Goal: Find specific page/section: Find specific page/section

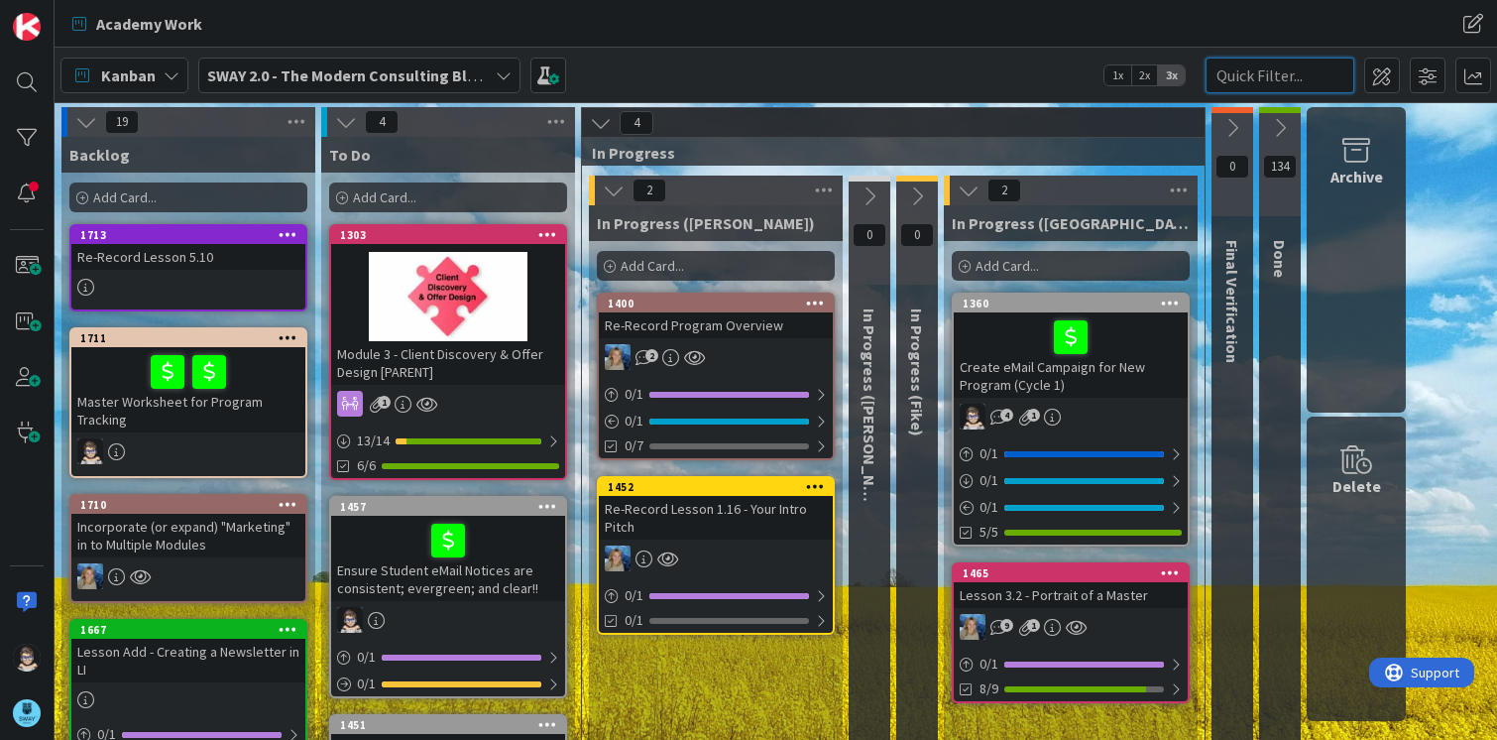
click at [1283, 72] on input "text" at bounding box center [1280, 76] width 149 height 36
type input "logo"
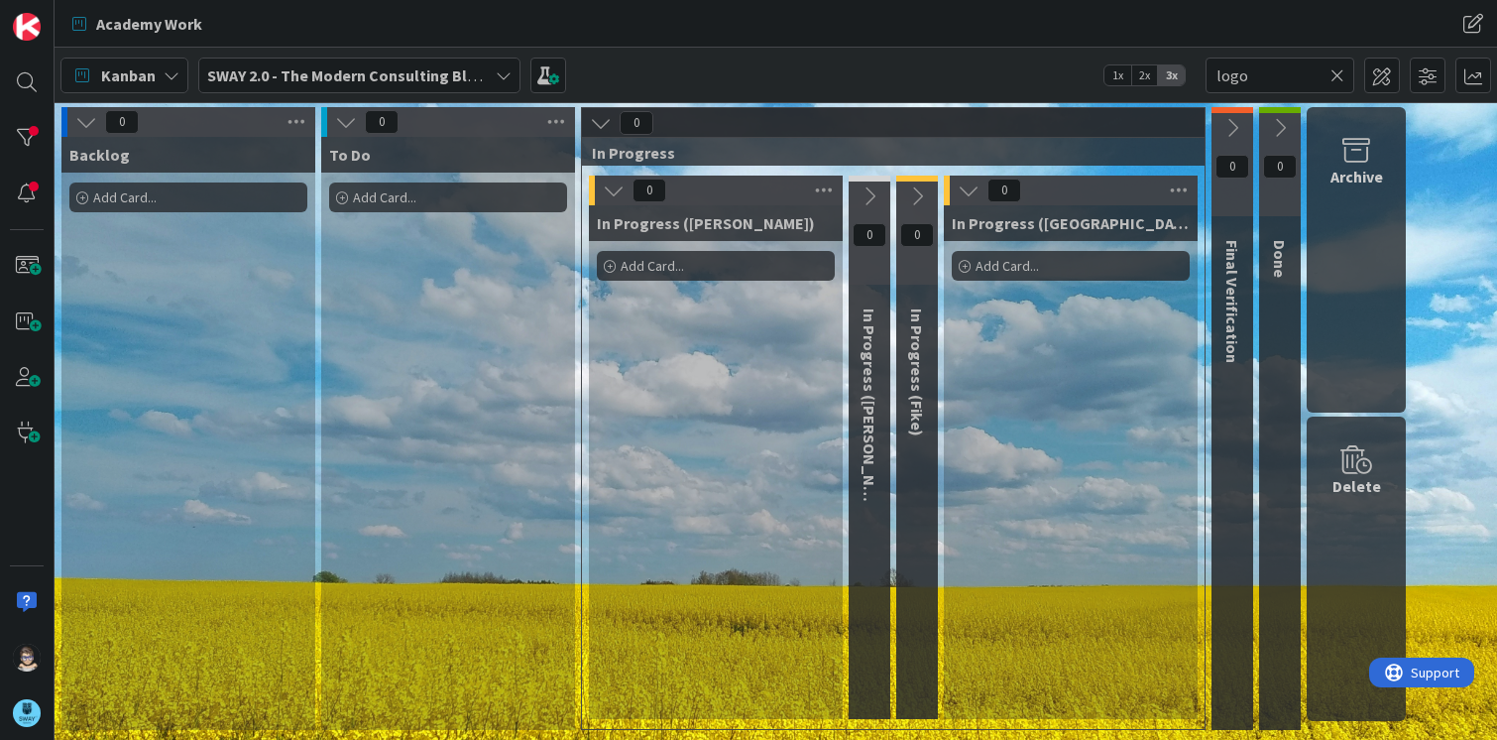
click at [1335, 75] on icon at bounding box center [1338, 75] width 14 height 18
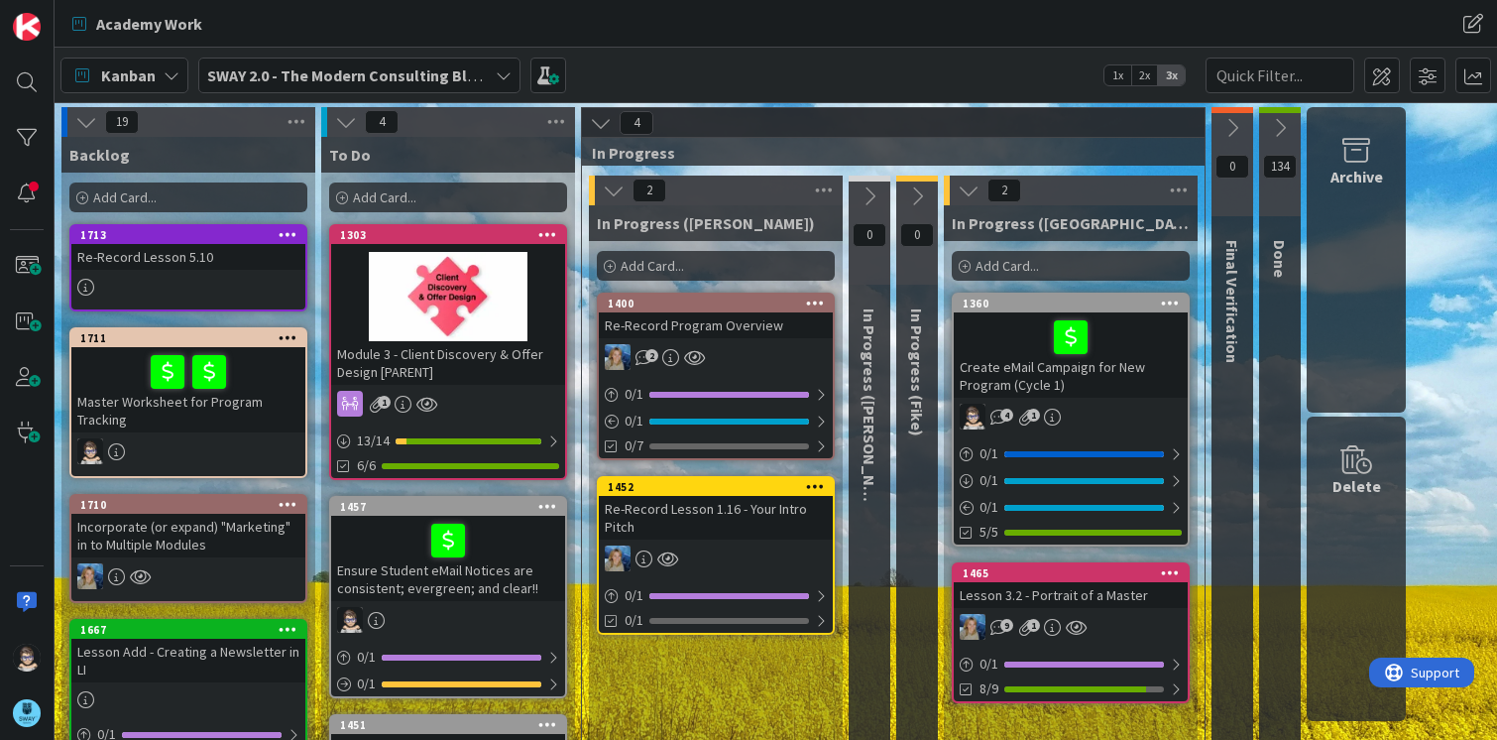
click at [499, 71] on icon at bounding box center [504, 75] width 16 height 16
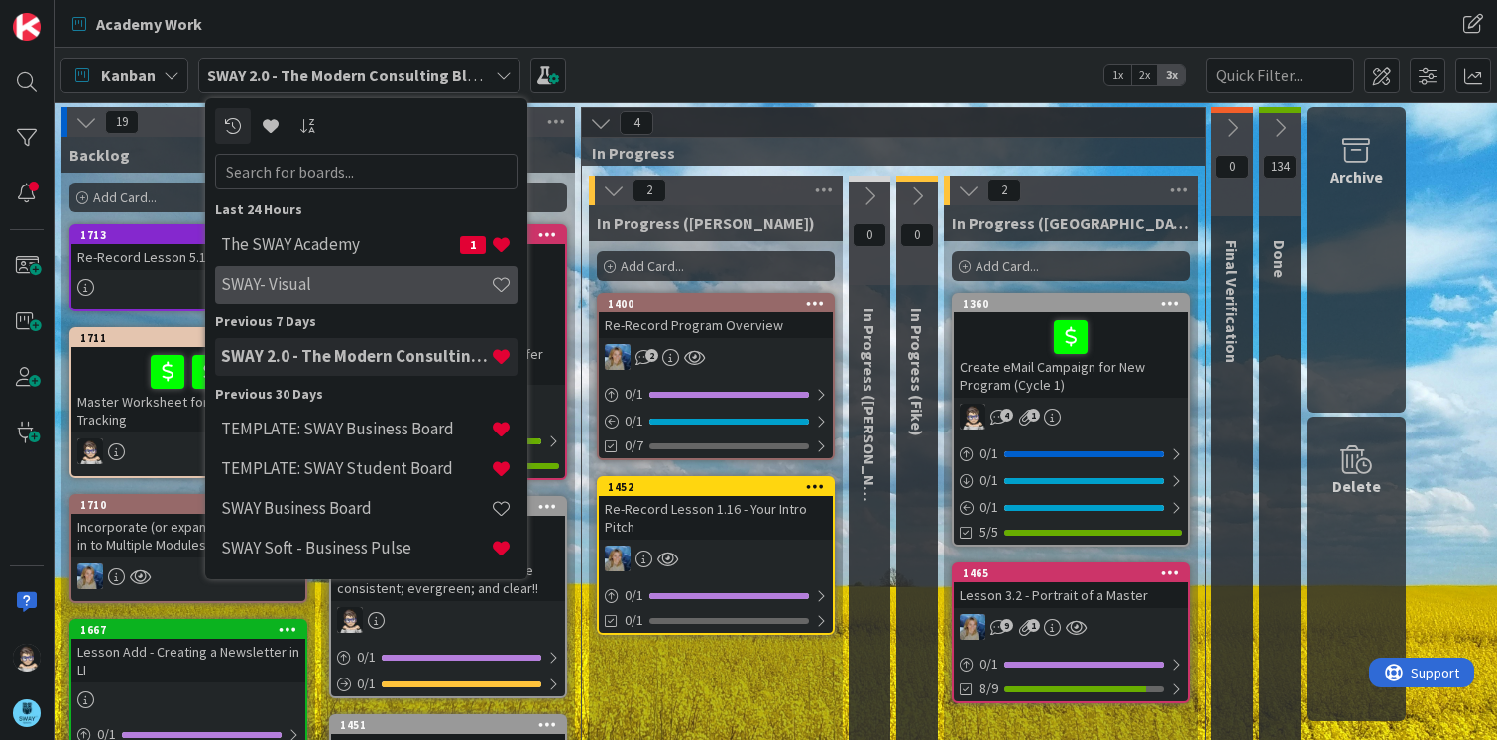
click at [351, 278] on h4 "SWAY- Visual" at bounding box center [356, 284] width 270 height 20
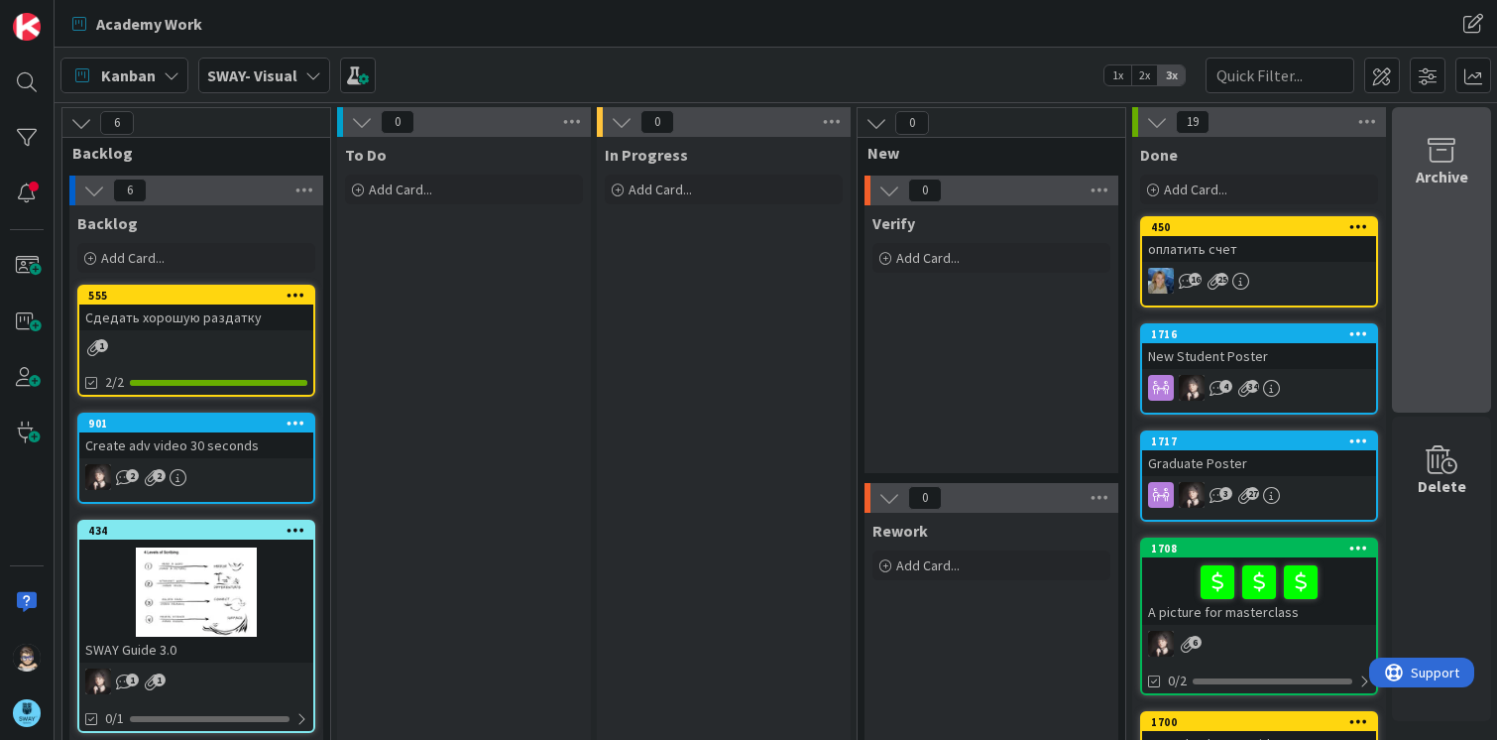
click at [1438, 157] on icon at bounding box center [1441, 151] width 75 height 28
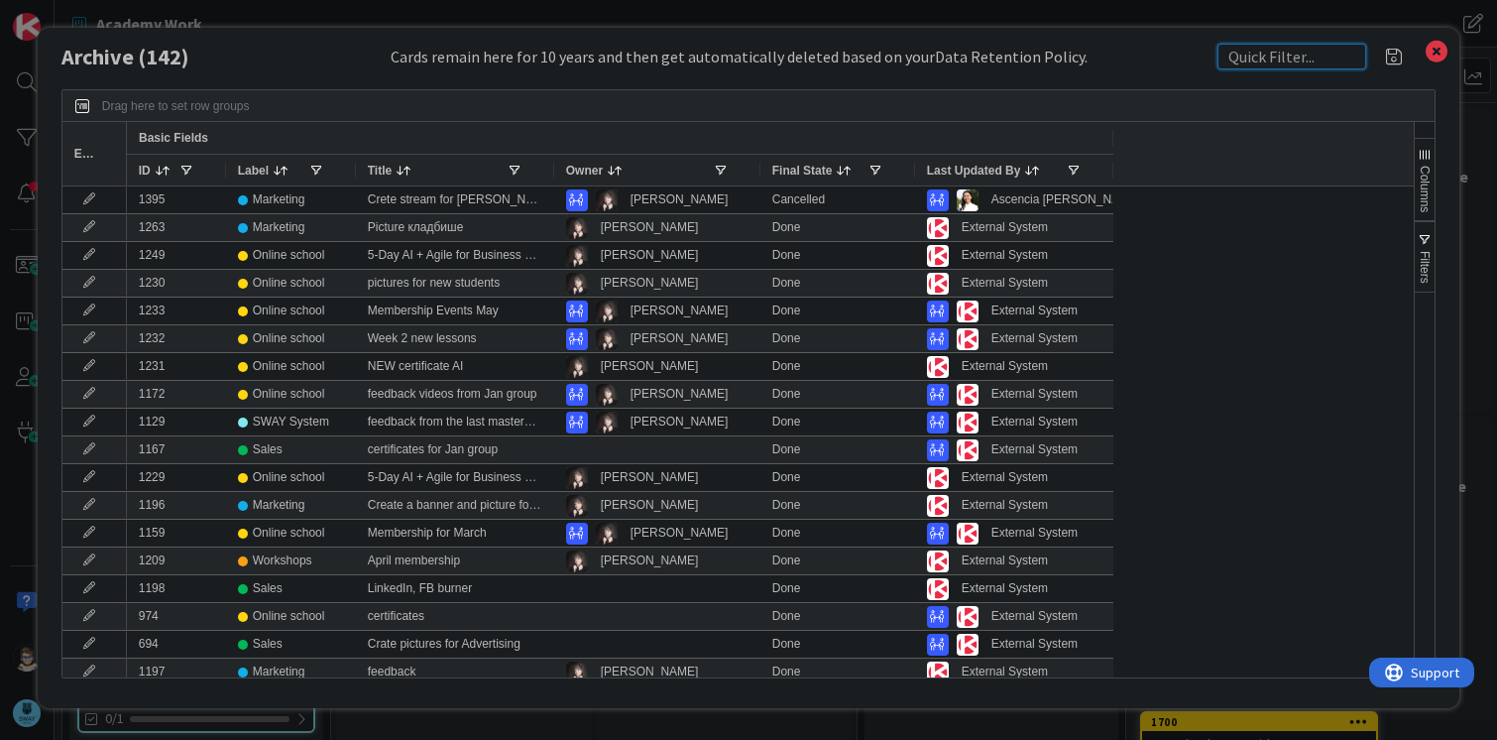
click at [1294, 46] on input "text" at bounding box center [1292, 57] width 149 height 26
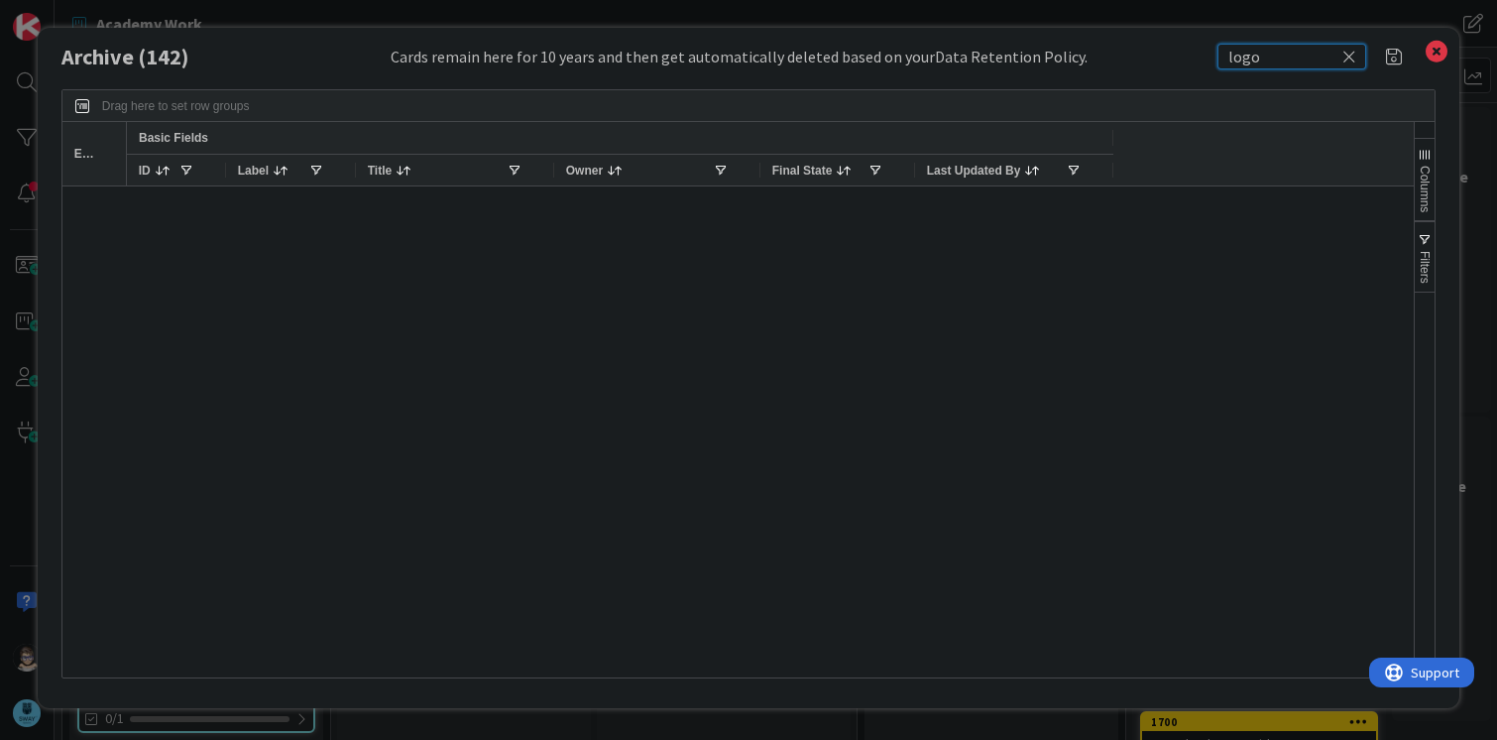
drag, startPoint x: 1290, startPoint y: 55, endPoint x: 1159, endPoint y: 55, distance: 130.9
click at [1159, 55] on div "Archive ( 142 ) Cards remain here for 10 years and then get automatically delet…" at bounding box center [749, 57] width 1376 height 26
type input "SWAY"
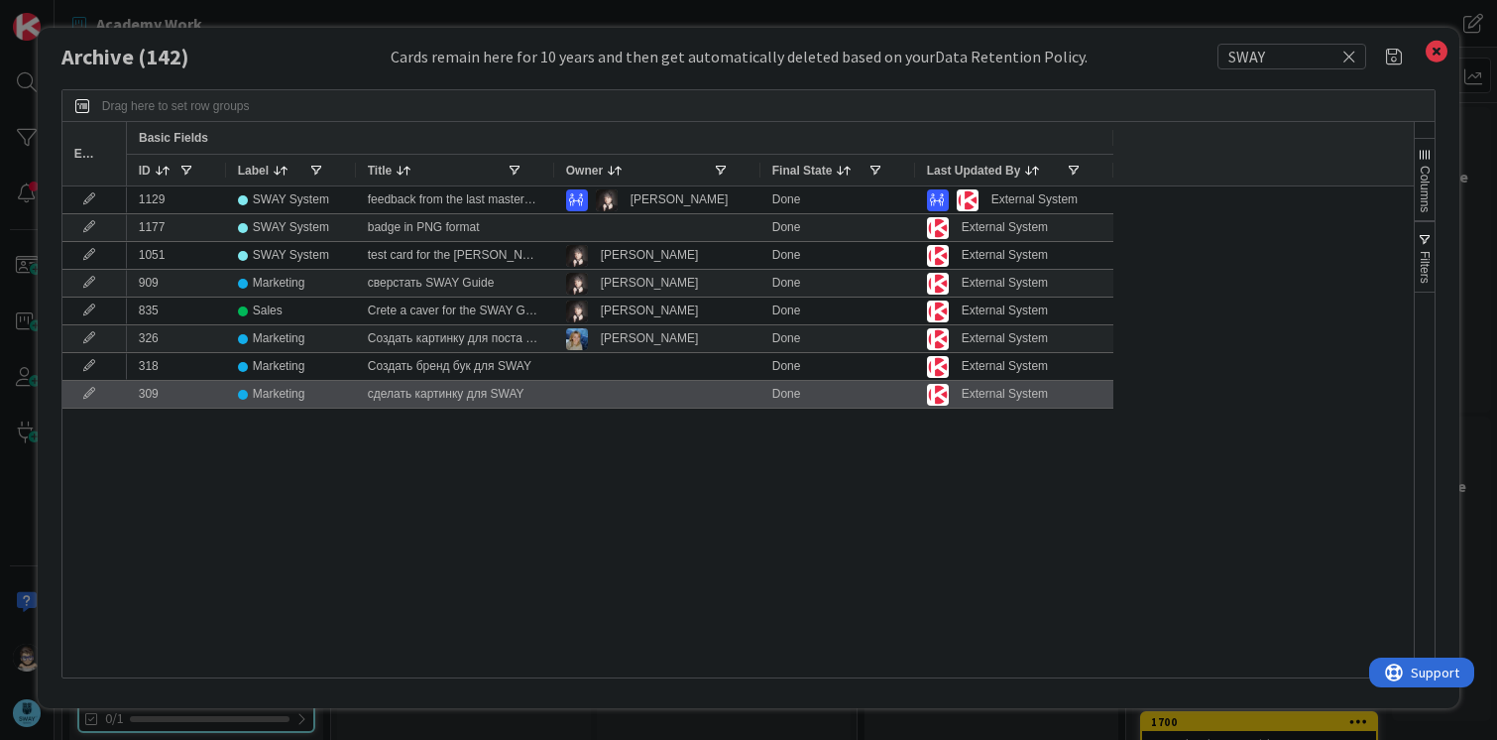
click at [409, 392] on div "сделать картинку для SWAY" at bounding box center [455, 394] width 198 height 27
click at [182, 395] on div "309" at bounding box center [176, 394] width 99 height 27
click at [253, 396] on div "Marketing" at bounding box center [279, 394] width 53 height 25
click at [142, 387] on div "309" at bounding box center [176, 394] width 99 height 27
click at [90, 392] on icon at bounding box center [89, 394] width 30 height 12
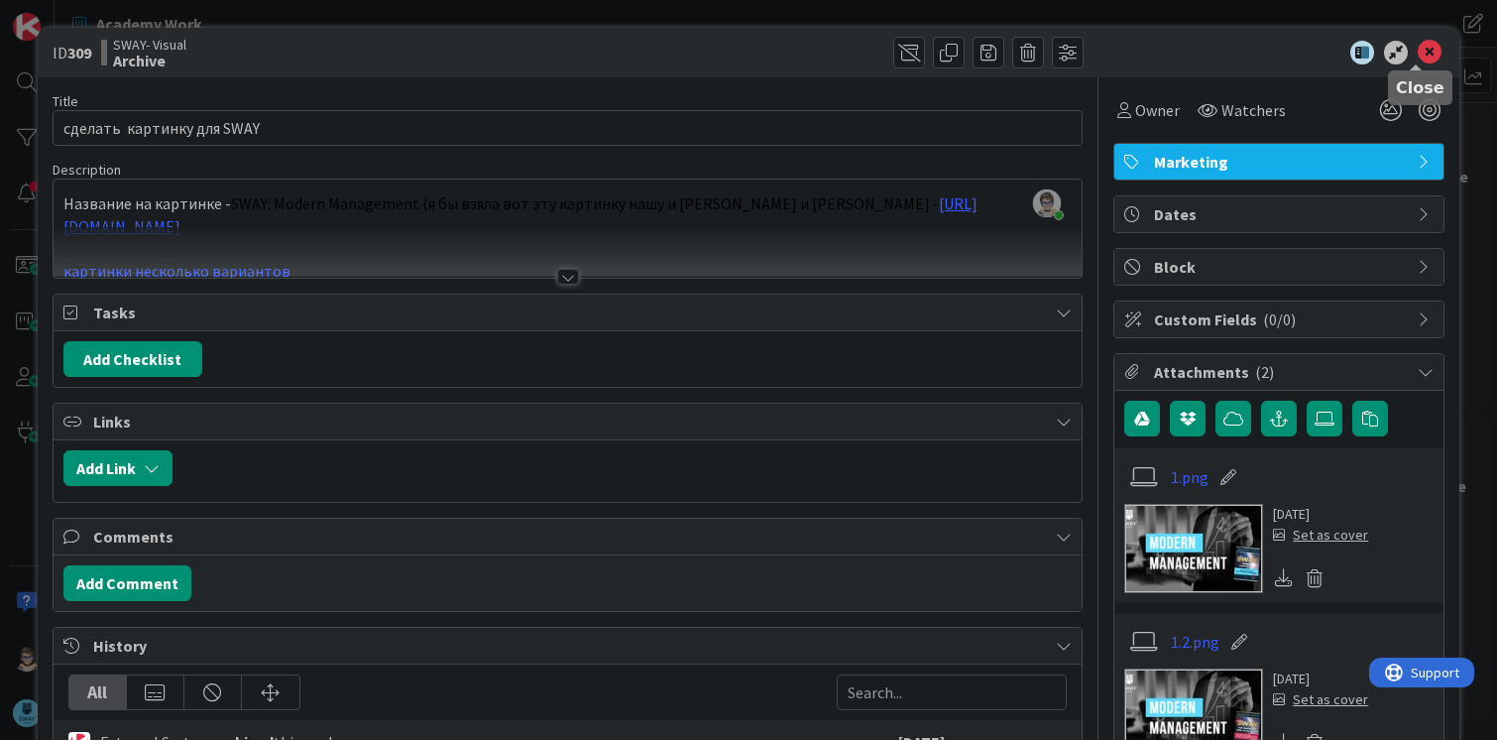
click at [1418, 55] on icon at bounding box center [1430, 53] width 24 height 24
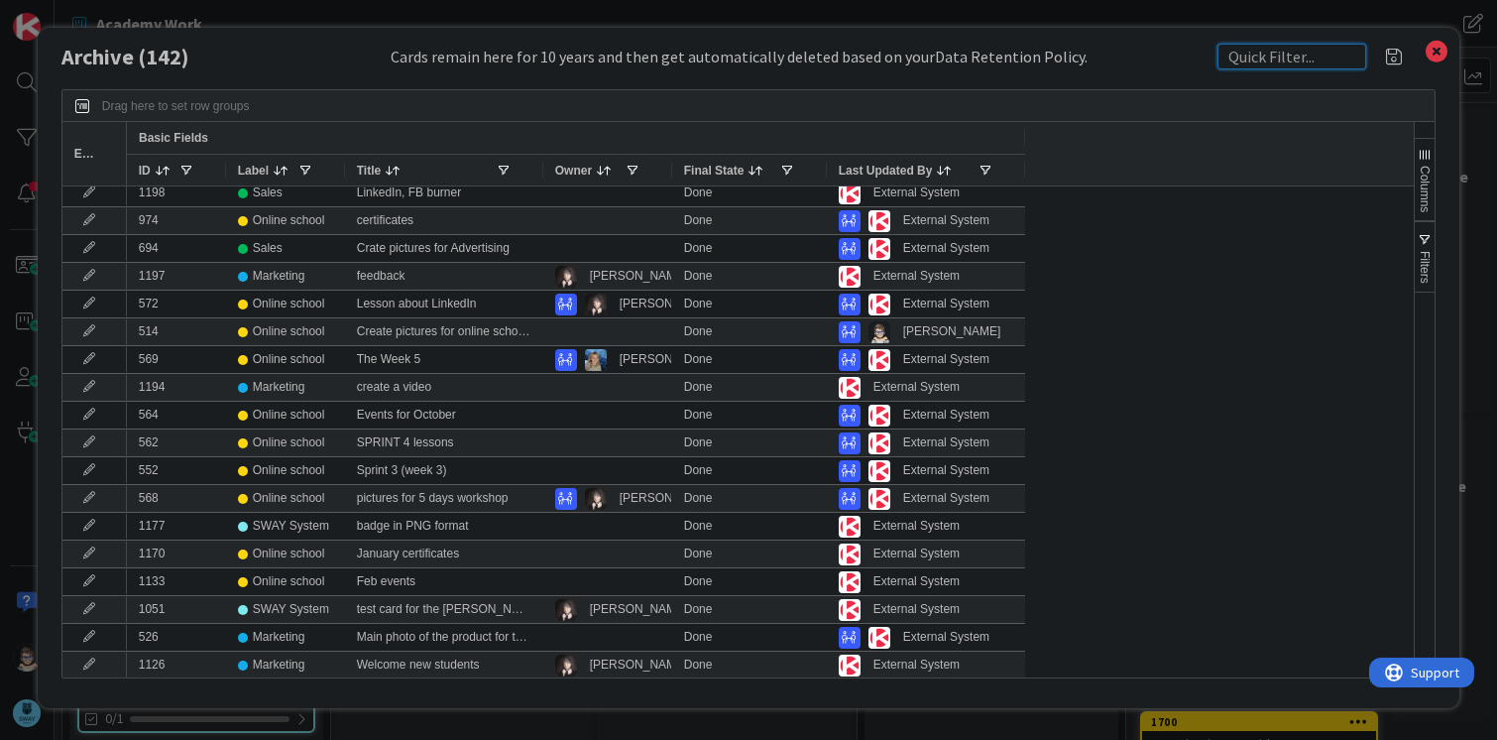
click at [1301, 48] on input "text" at bounding box center [1292, 57] width 149 height 26
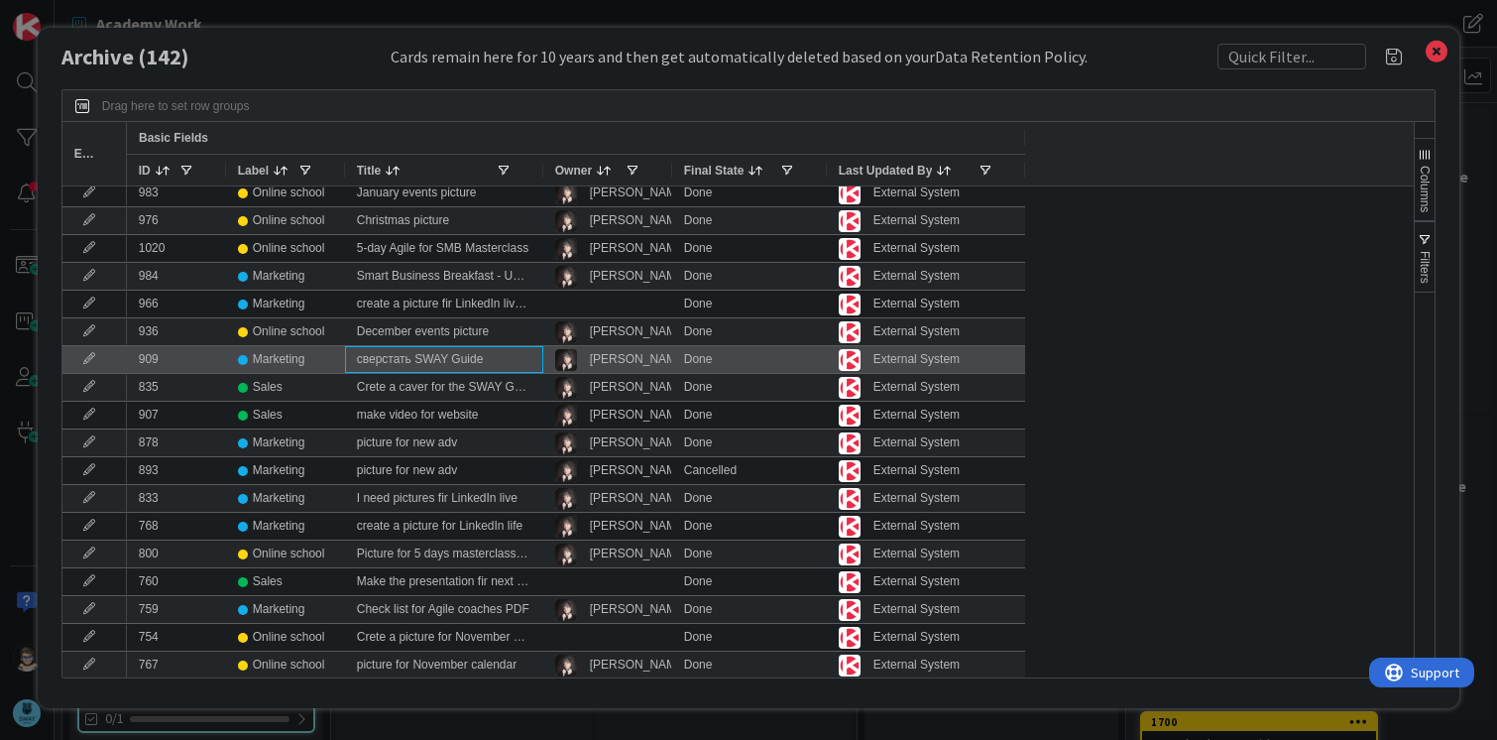
click at [440, 352] on div "сверстать SWAY Guide" at bounding box center [444, 359] width 198 height 27
click at [84, 353] on icon at bounding box center [89, 357] width 30 height 12
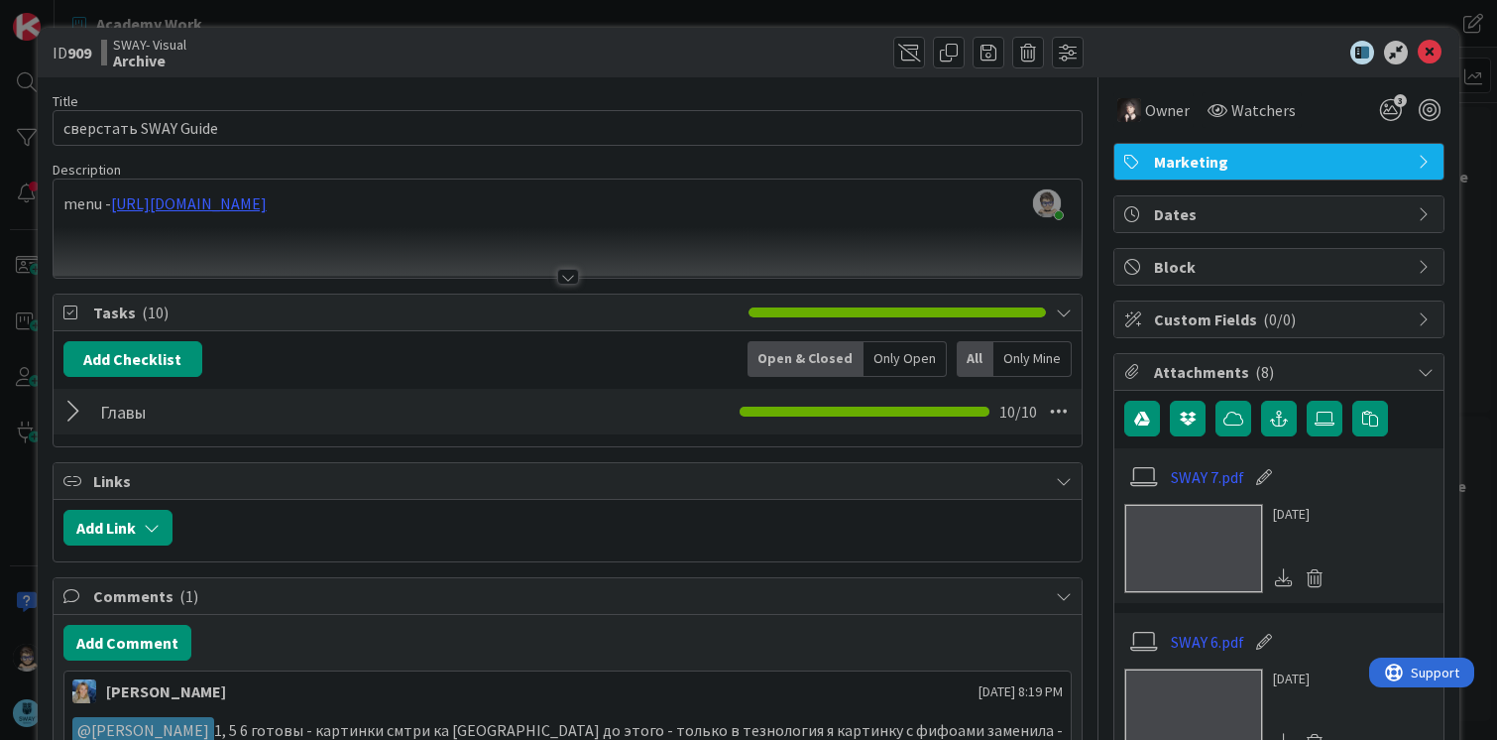
click at [1190, 536] on img at bounding box center [1194, 548] width 139 height 89
click at [1427, 59] on icon at bounding box center [1430, 53] width 24 height 24
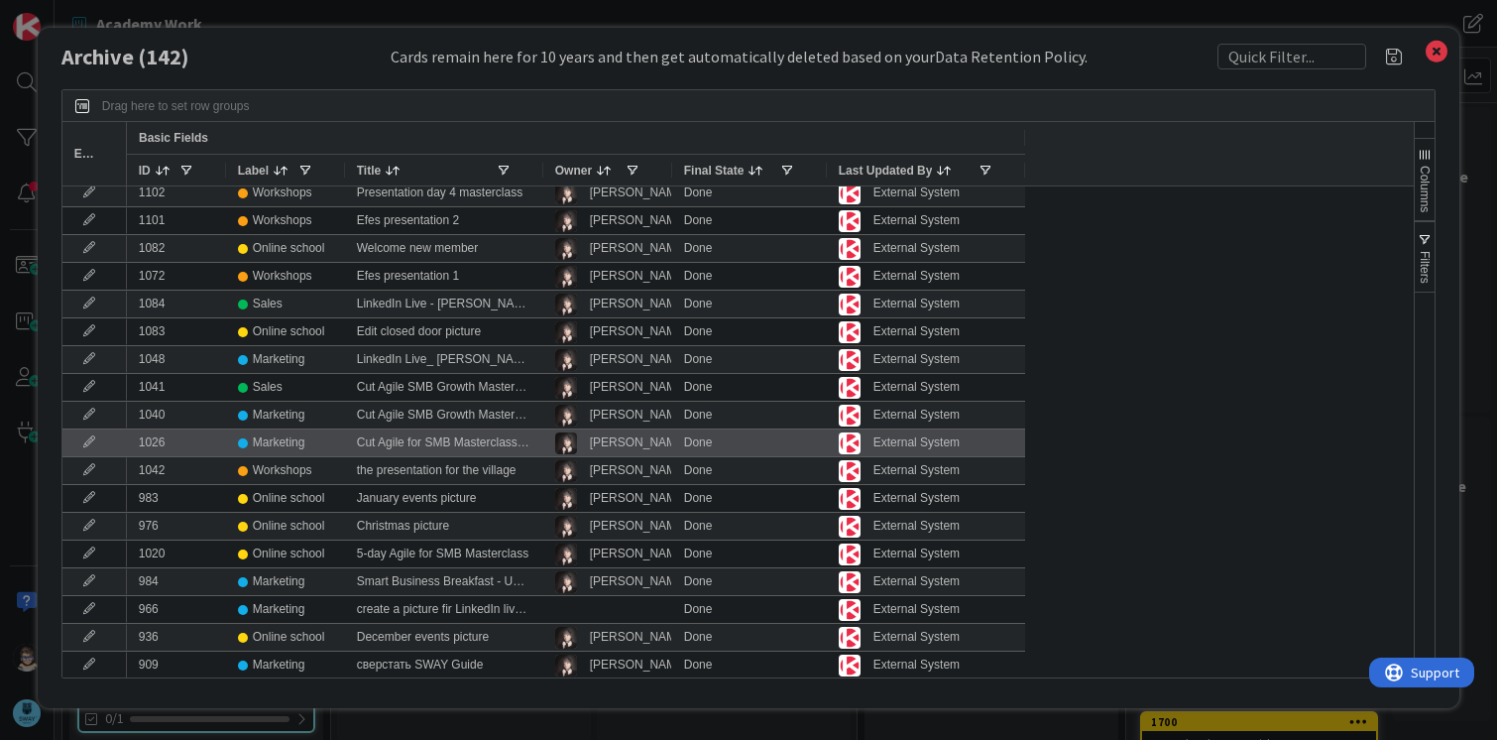
scroll to position [941, 0]
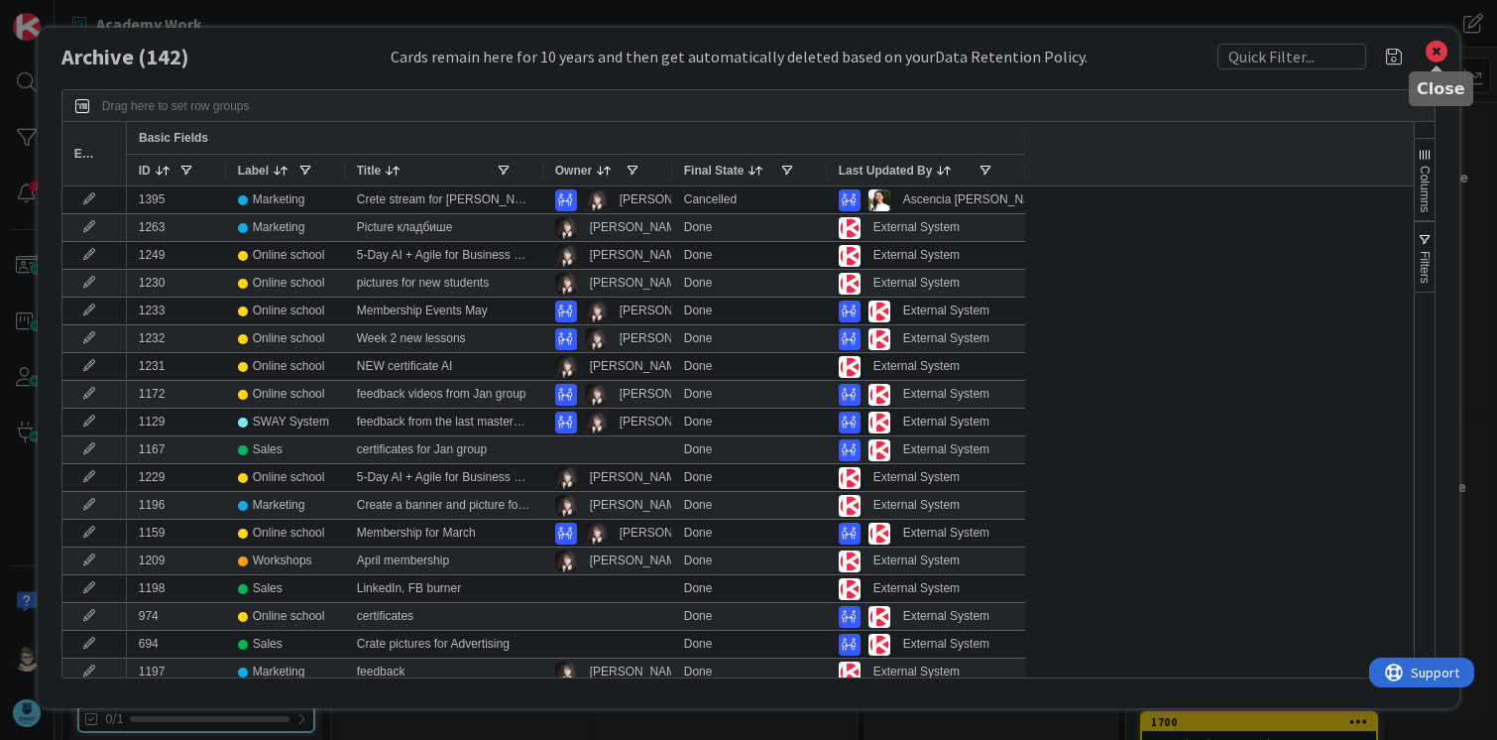
click at [1437, 54] on icon at bounding box center [1437, 52] width 26 height 28
